Goal: Navigation & Orientation: Find specific page/section

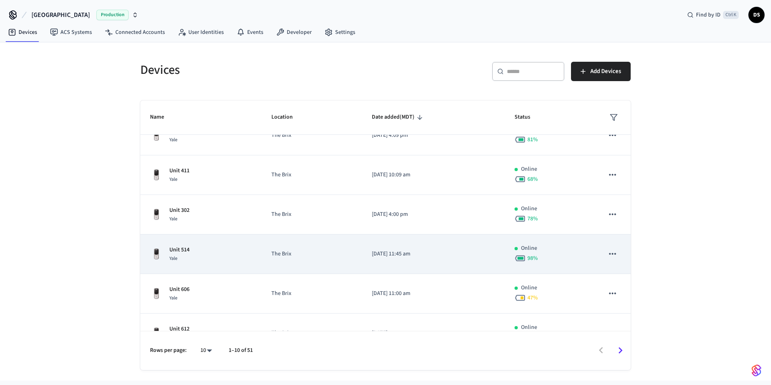
scroll to position [199, 0]
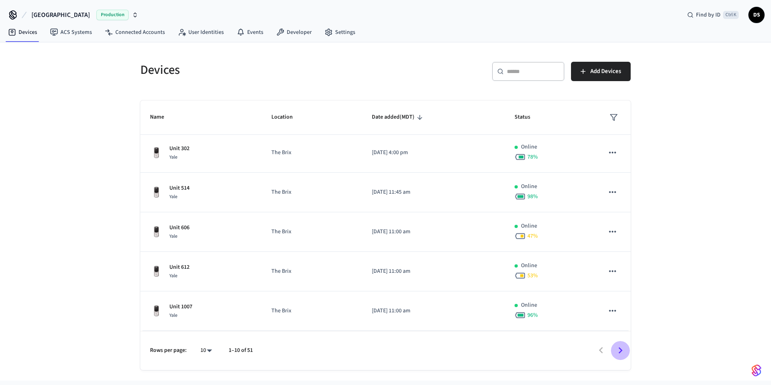
click at [619, 352] on icon "Go to next page" at bounding box center [621, 350] width 4 height 6
click at [620, 350] on icon "Go to next page" at bounding box center [620, 350] width 13 height 13
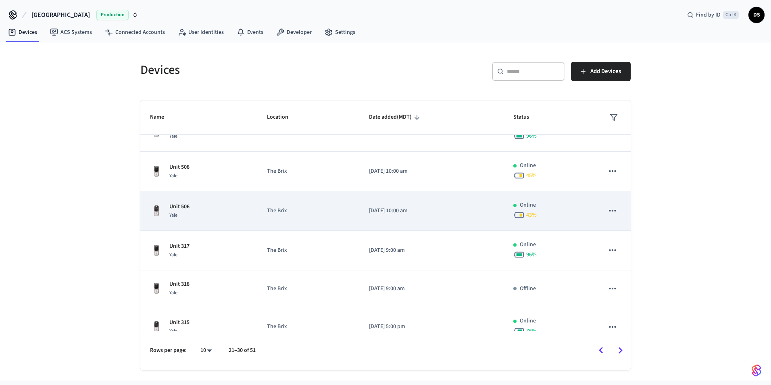
scroll to position [196, 0]
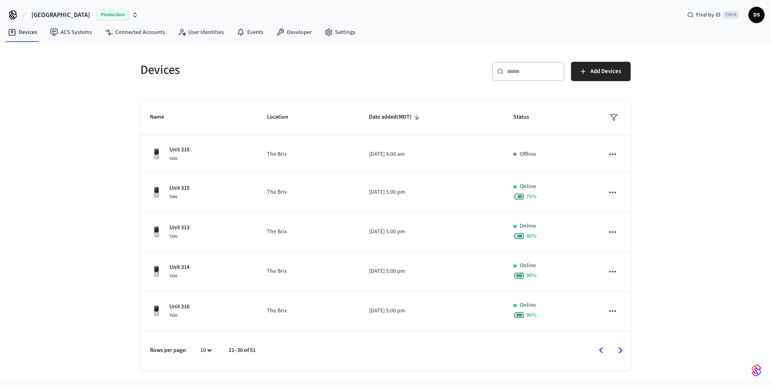
click at [624, 349] on icon "Go to next page" at bounding box center [620, 350] width 13 height 13
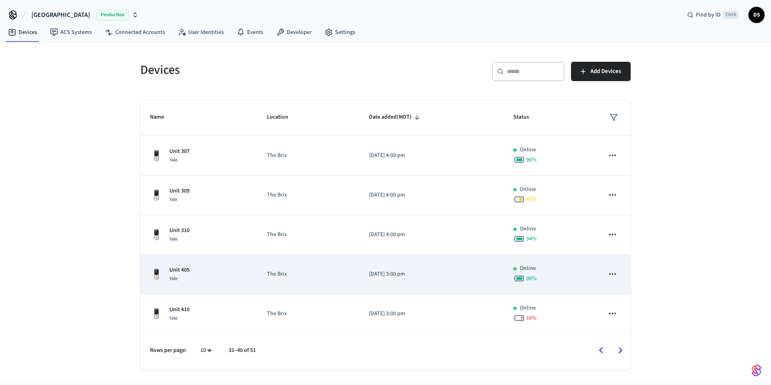
scroll to position [199, 0]
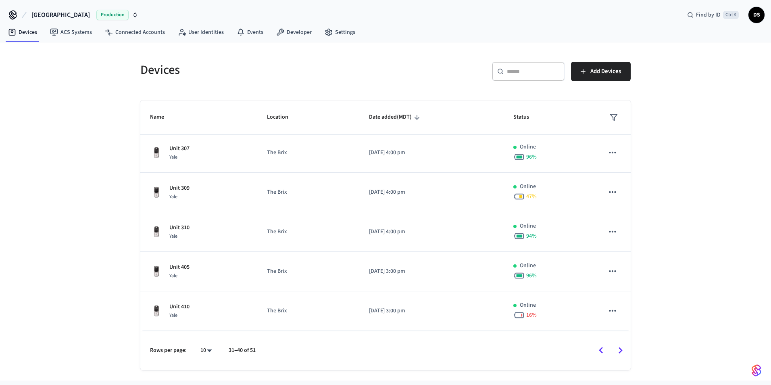
click at [622, 345] on icon "Go to next page" at bounding box center [620, 350] width 13 height 13
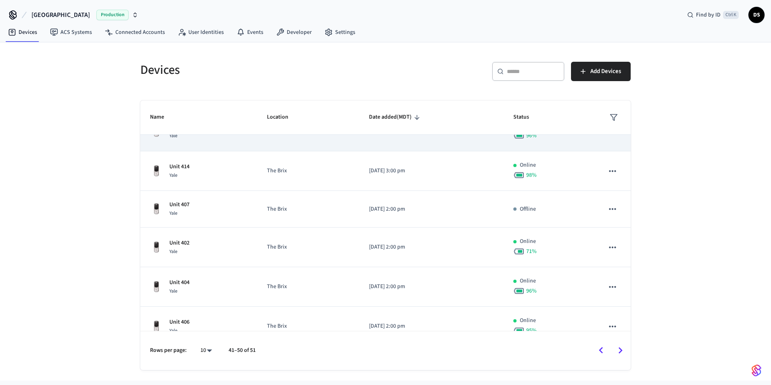
scroll to position [194, 0]
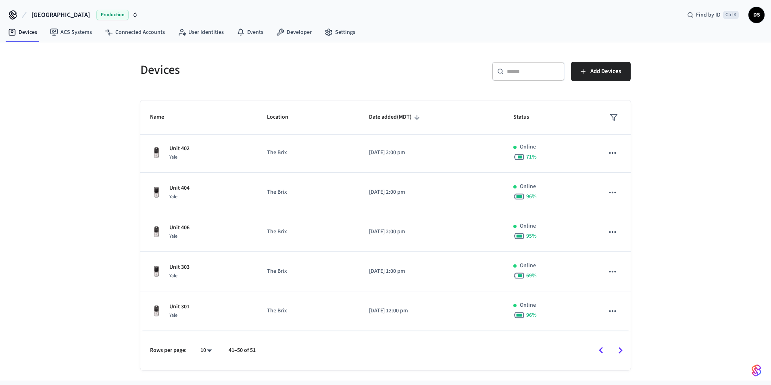
click at [617, 349] on icon "Go to next page" at bounding box center [620, 350] width 13 height 13
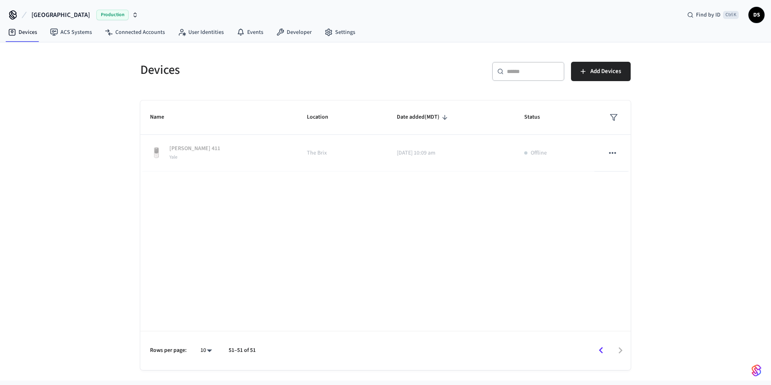
scroll to position [0, 0]
click at [600, 350] on icon "Go to previous page" at bounding box center [601, 350] width 4 height 6
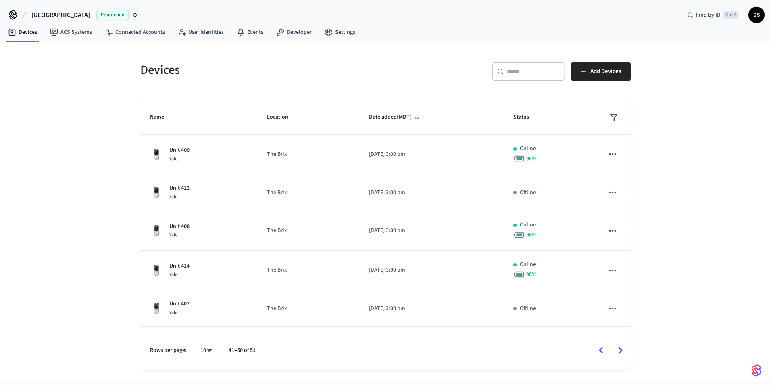
click at [602, 350] on icon "Go to previous page" at bounding box center [601, 350] width 13 height 13
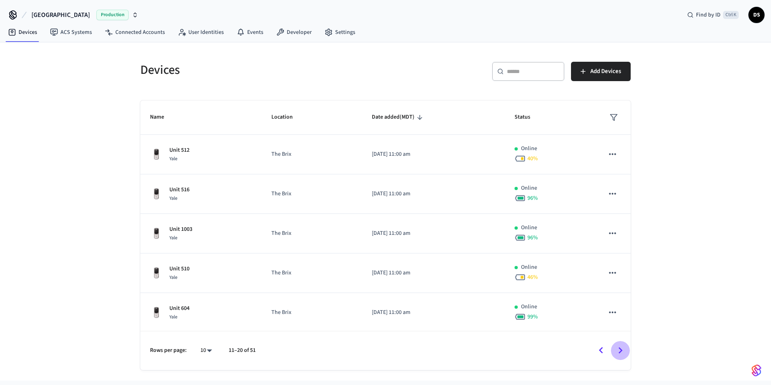
click at [626, 346] on icon "Go to next page" at bounding box center [620, 350] width 13 height 13
click at [599, 350] on icon "Go to previous page" at bounding box center [601, 350] width 13 height 13
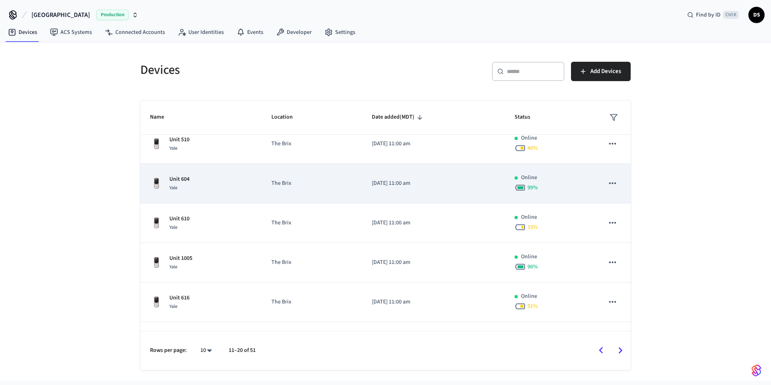
scroll to position [199, 0]
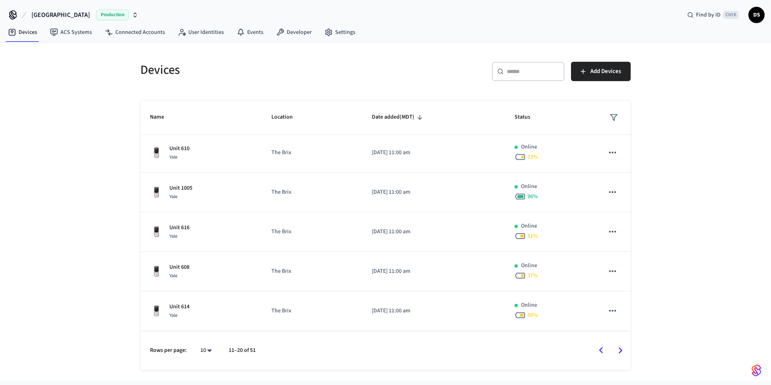
click at [604, 351] on icon "Go to previous page" at bounding box center [601, 350] width 13 height 13
click at [606, 350] on div at bounding box center [445, 350] width 369 height 19
